Goal: Task Accomplishment & Management: Complete application form

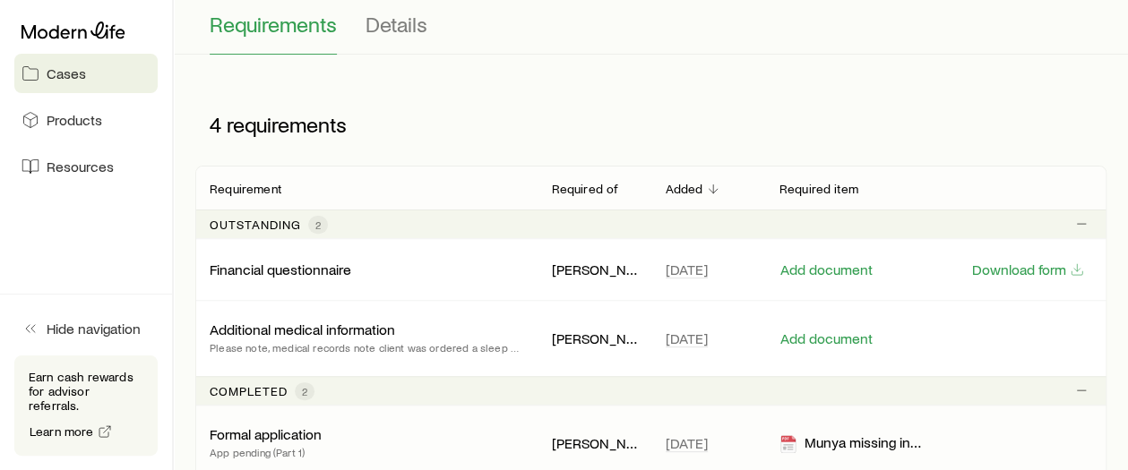
scroll to position [179, 0]
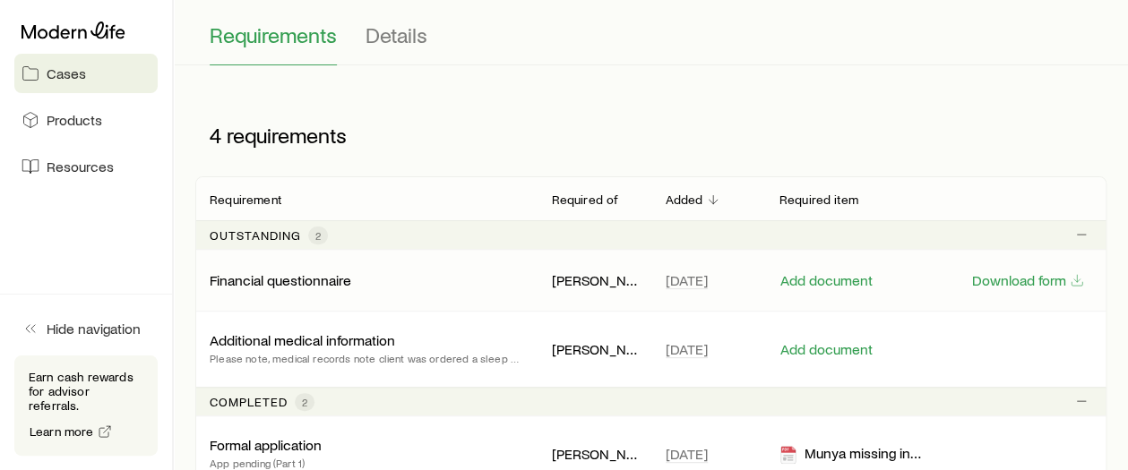
click at [308, 272] on p "Financial questionnaire" at bounding box center [281, 280] width 142 height 18
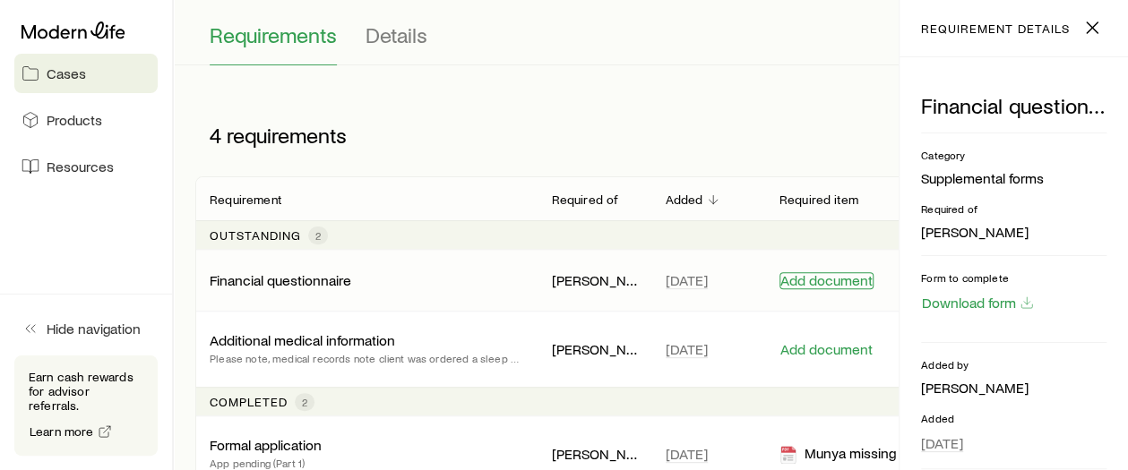
click at [800, 280] on button "Add document" at bounding box center [826, 280] width 94 height 17
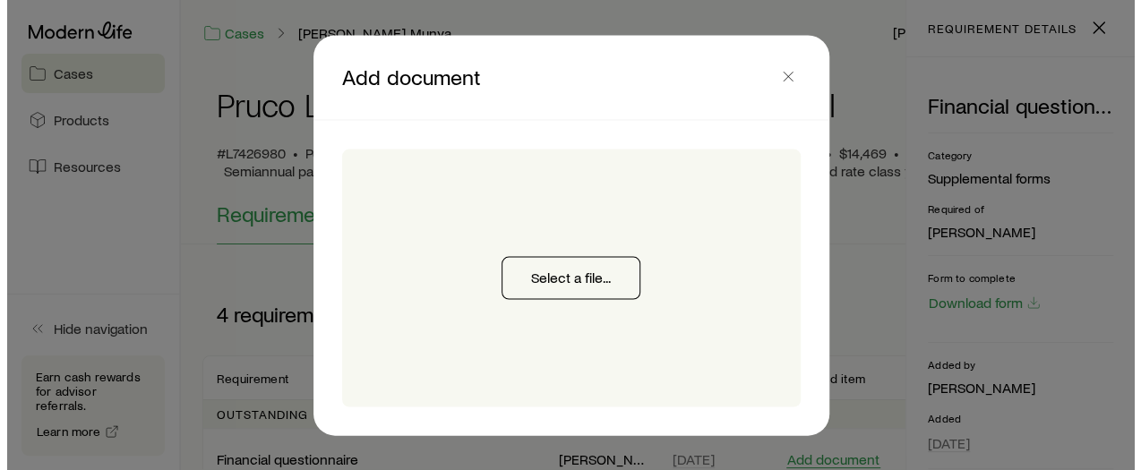
scroll to position [0, 0]
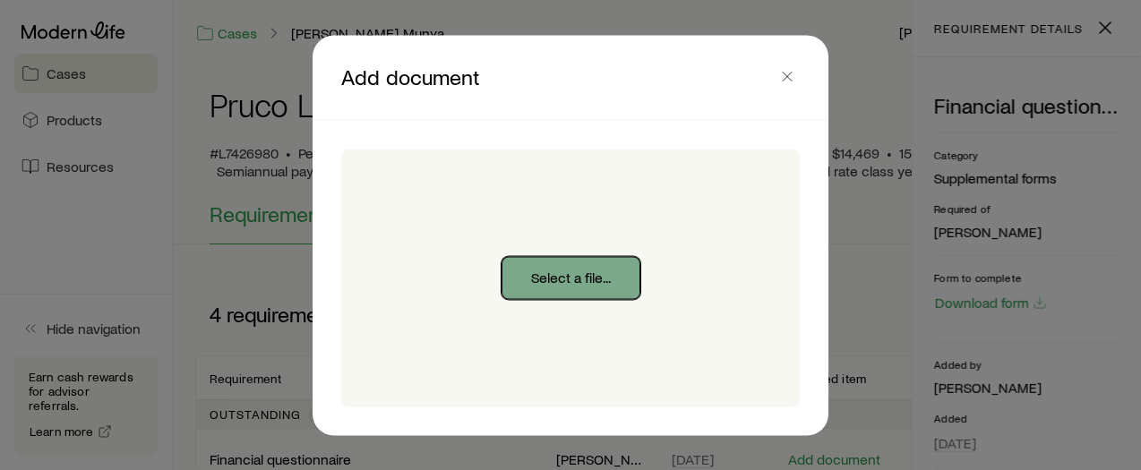
click at [621, 271] on button "Select a file..." at bounding box center [571, 277] width 139 height 43
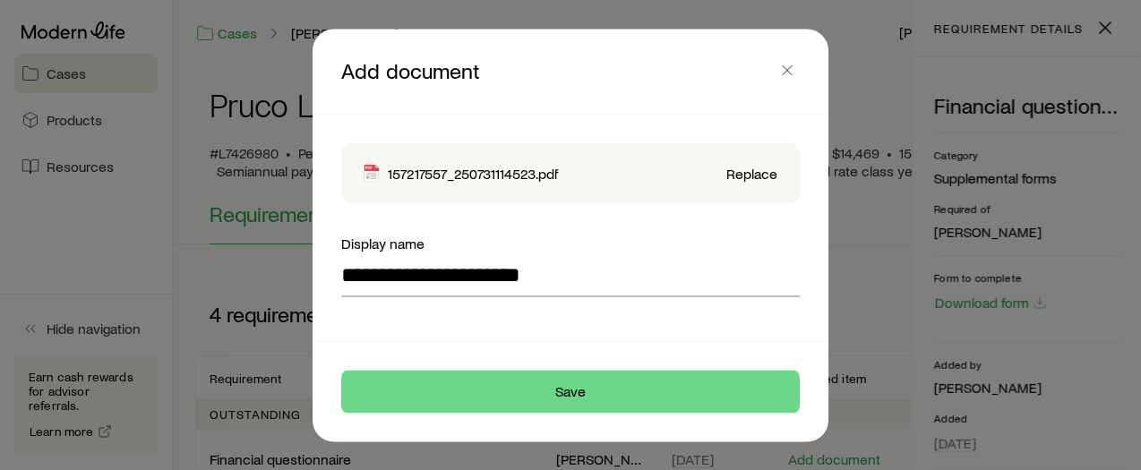
type input "**********"
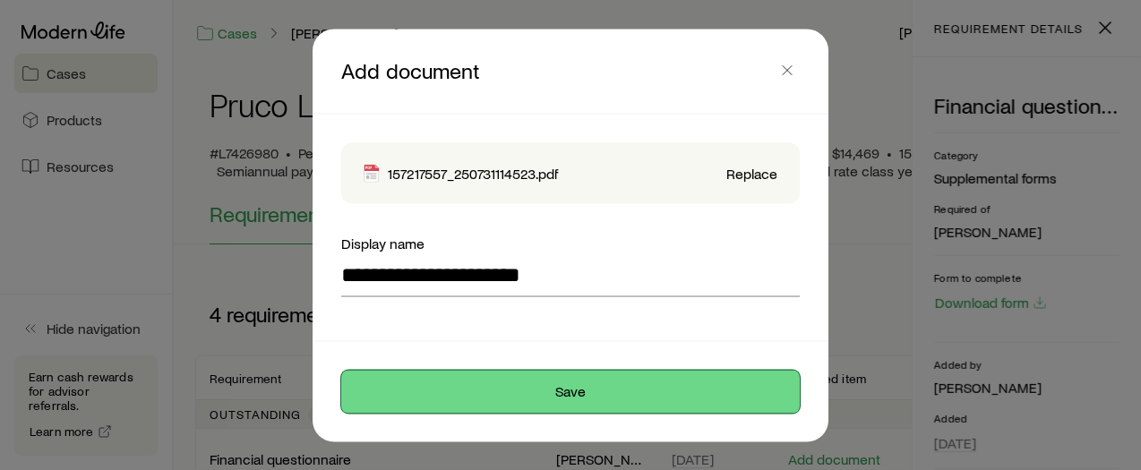
click at [545, 397] on button "Save" at bounding box center [570, 391] width 459 height 43
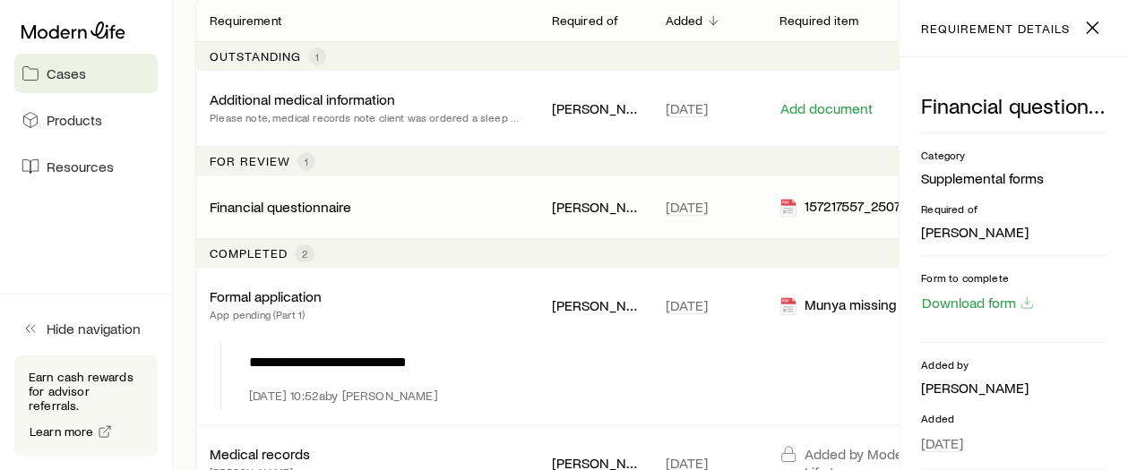
scroll to position [315, 0]
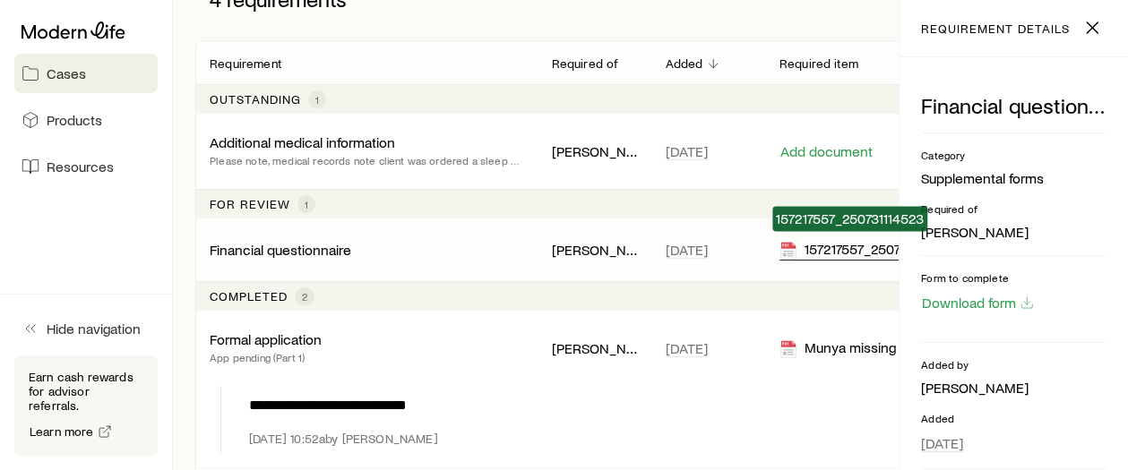
click at [790, 244] on icon at bounding box center [787, 251] width 14 height 18
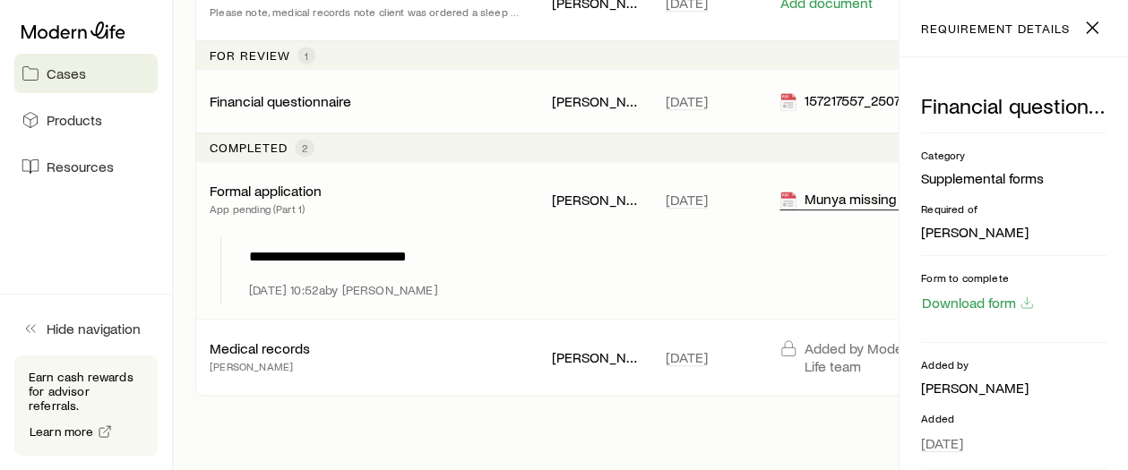
scroll to position [425, 0]
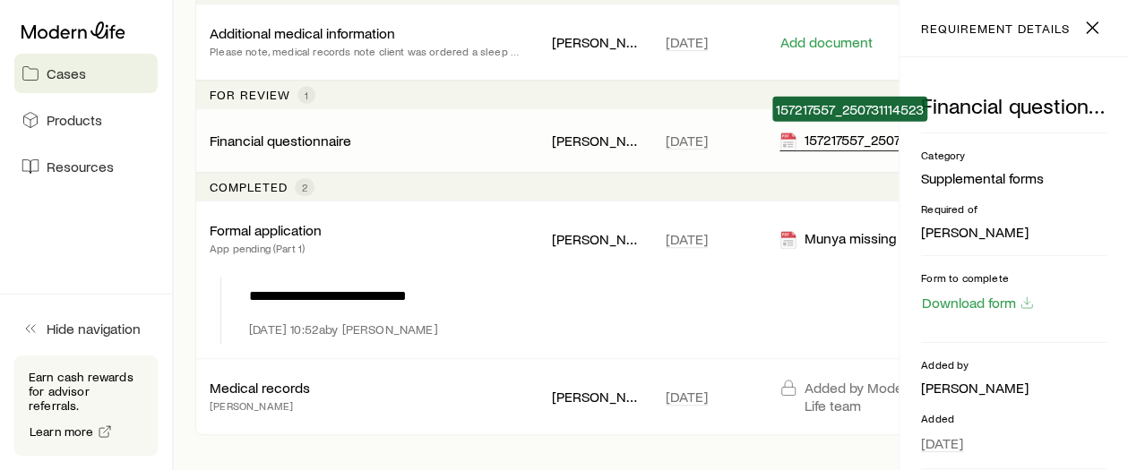
click at [792, 137] on icon at bounding box center [787, 142] width 14 height 18
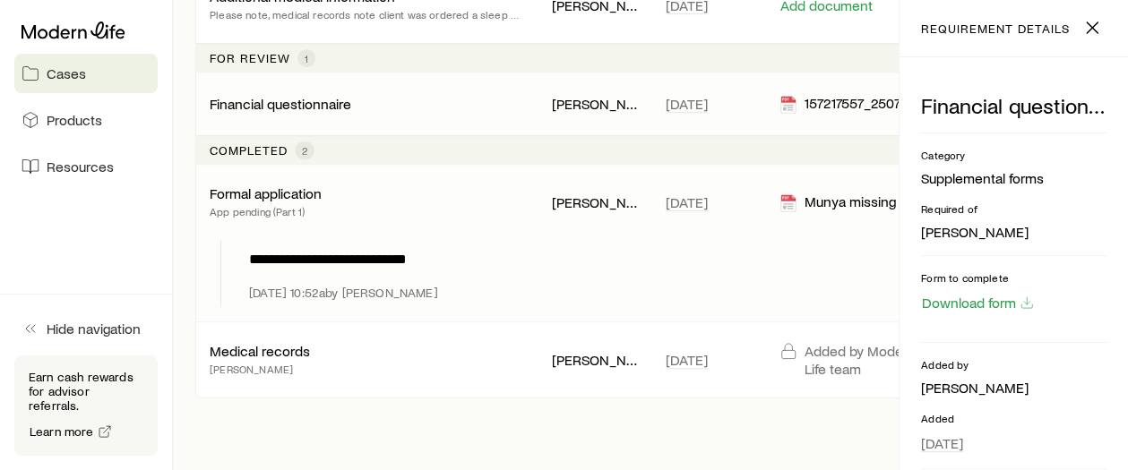
scroll to position [514, 0]
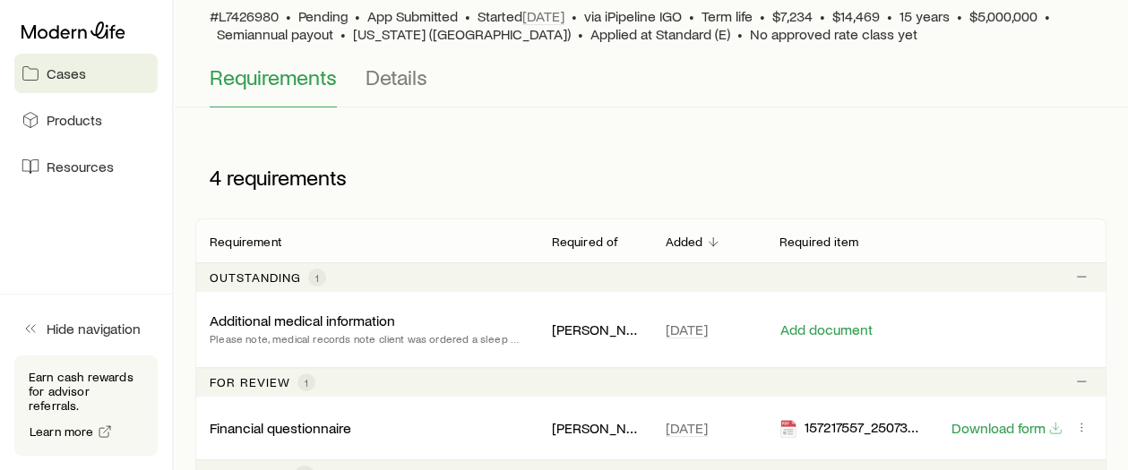
scroll to position [179, 0]
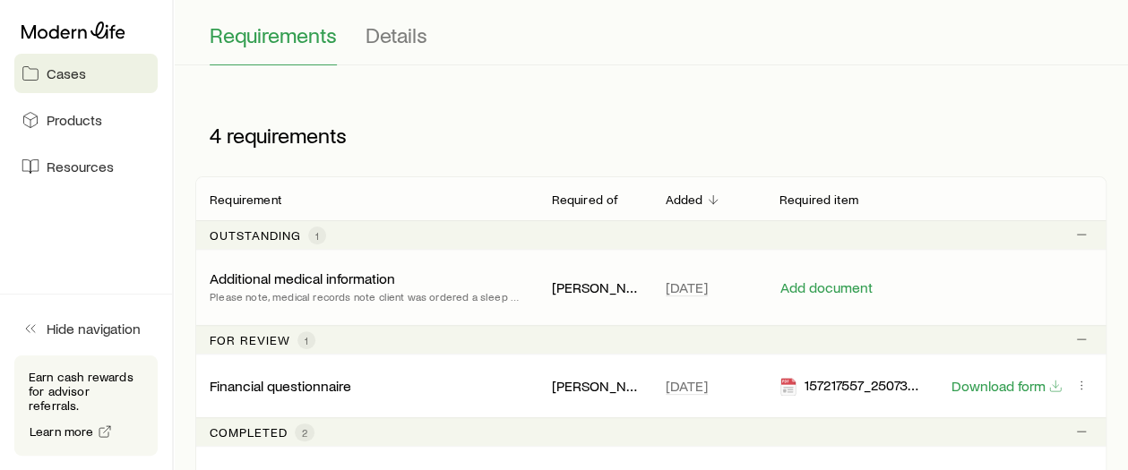
click at [360, 273] on p "Additional medical information" at bounding box center [302, 279] width 185 height 18
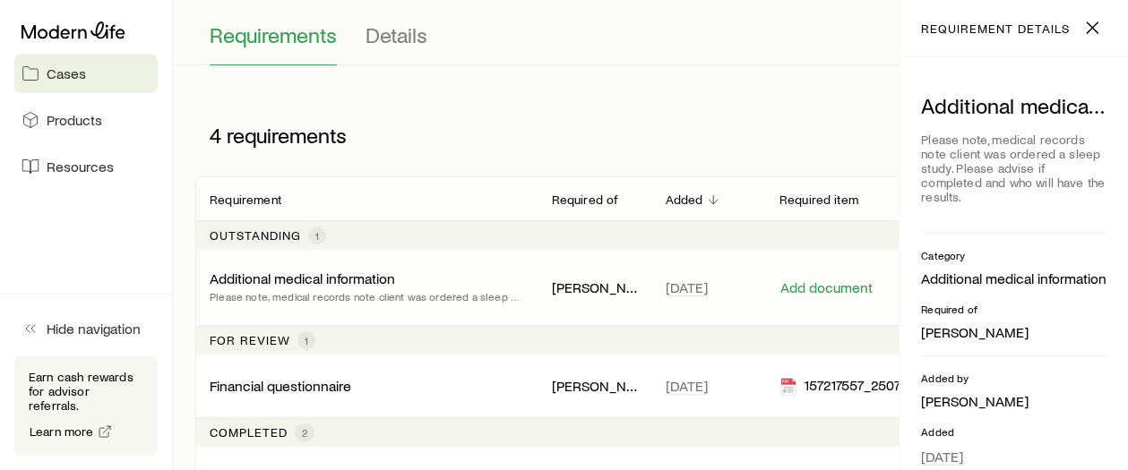
click at [427, 294] on p "Please note, medical records note client was ordered a sleep study. Please advi…" at bounding box center [366, 297] width 313 height 18
click at [333, 280] on p "Additional medical information" at bounding box center [302, 279] width 185 height 18
click at [484, 258] on div "Additional medical information Please note, medical records note client was ord…" at bounding box center [650, 287] width 911 height 75
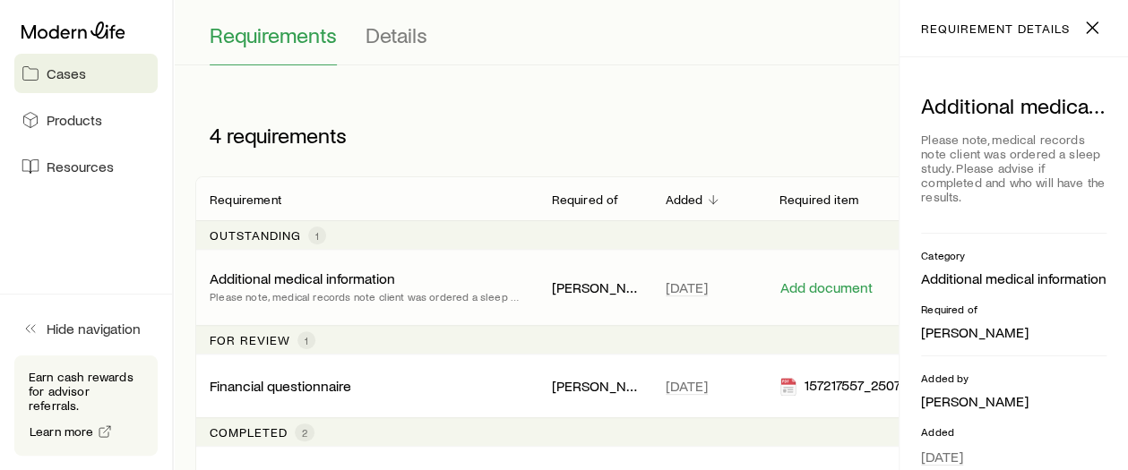
click at [360, 279] on p "Additional medical information" at bounding box center [302, 279] width 185 height 18
click at [348, 295] on p "Please note, medical records note client was ordered a sleep study. Please advi…" at bounding box center [366, 297] width 313 height 18
click at [838, 288] on button "Add document" at bounding box center [826, 287] width 94 height 17
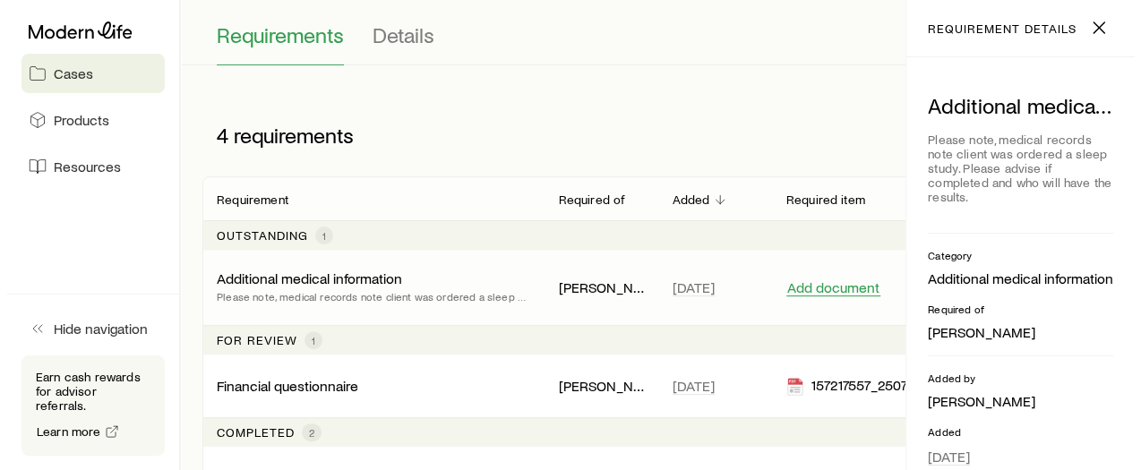
scroll to position [0, 0]
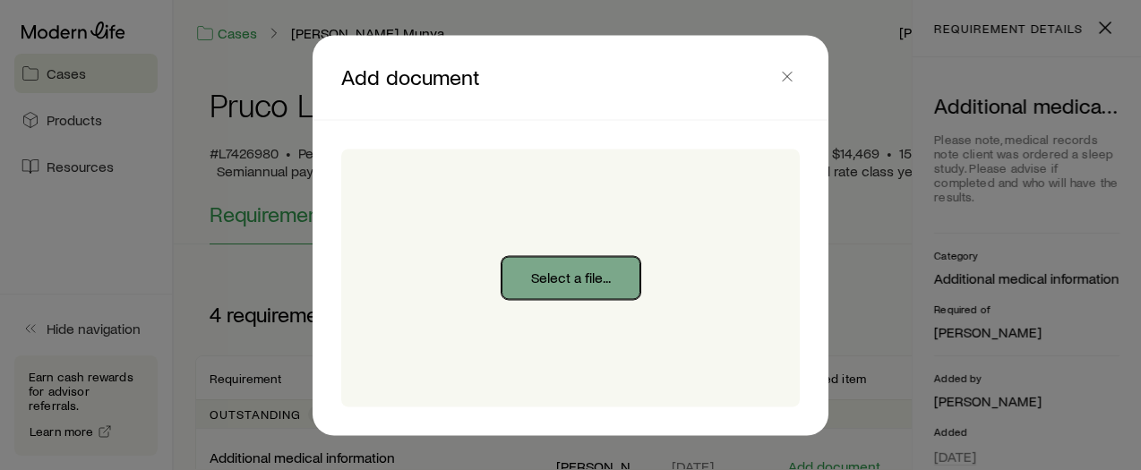
click at [616, 274] on button "Select a file..." at bounding box center [571, 277] width 139 height 43
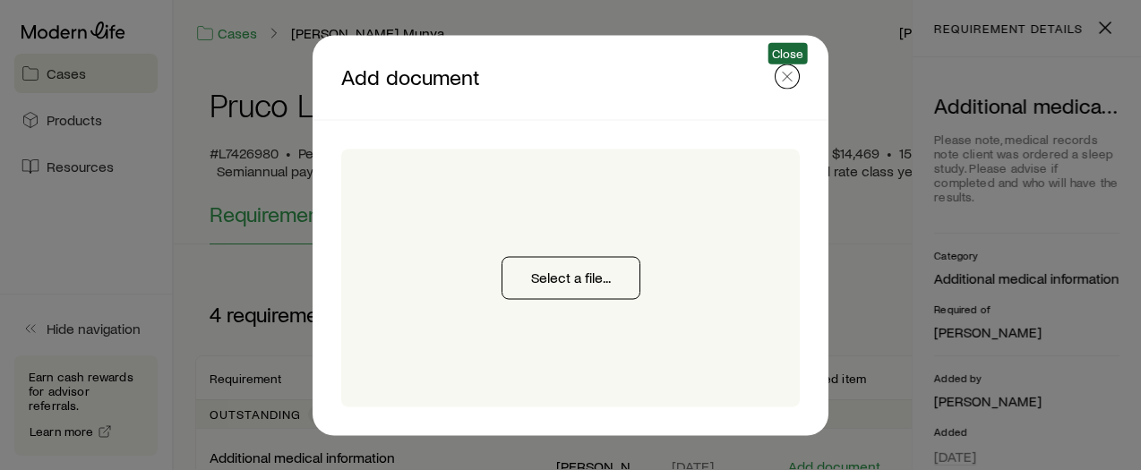
click at [785, 73] on line "button" at bounding box center [787, 76] width 9 height 9
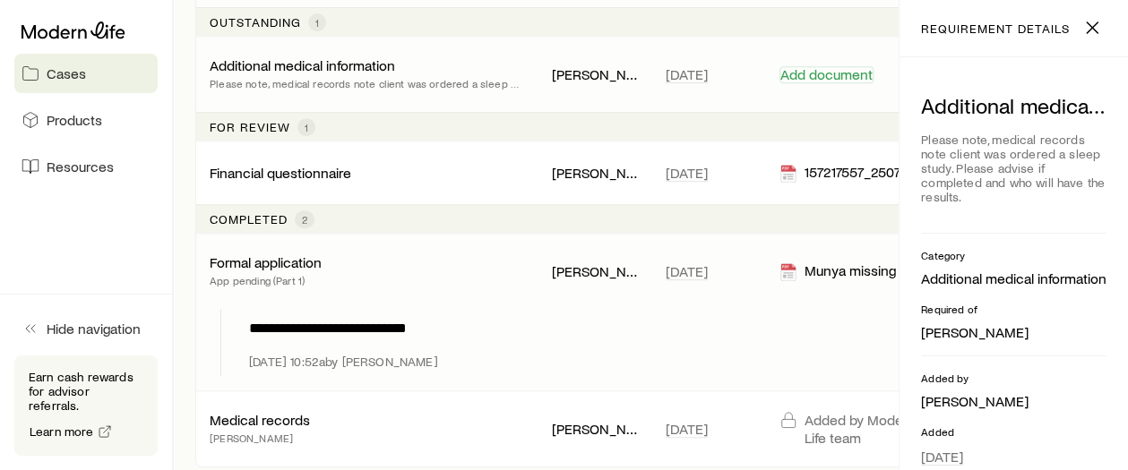
scroll to position [269, 0]
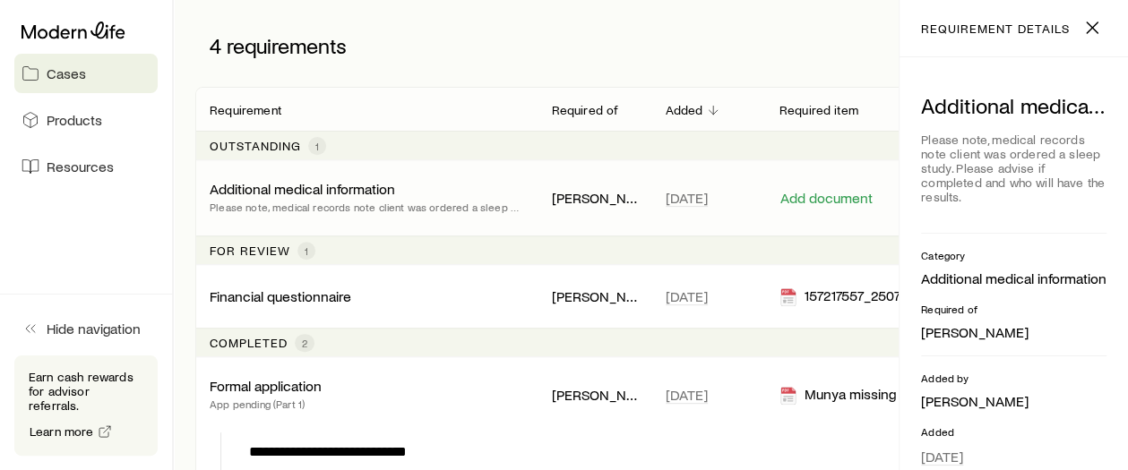
click at [353, 207] on p "Please note, medical records note client was ordered a sleep study. Please advi…" at bounding box center [366, 207] width 313 height 18
click at [303, 189] on p "Additional medical information" at bounding box center [302, 189] width 185 height 18
click at [683, 194] on span "[DATE]" at bounding box center [687, 198] width 42 height 18
